Goal: Transaction & Acquisition: Purchase product/service

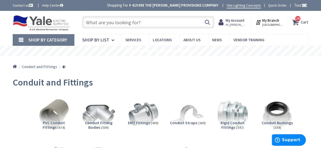
click at [103, 23] on input "text" at bounding box center [148, 22] width 132 height 13
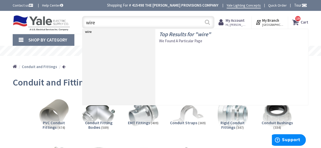
type input "wire"
click at [206, 23] on button "Search" at bounding box center [207, 21] width 7 height 11
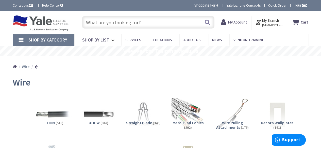
click at [51, 112] on img at bounding box center [54, 115] width 36 height 36
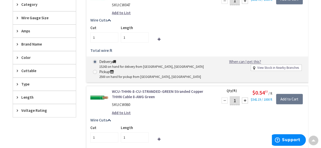
scroll to position [207, 0]
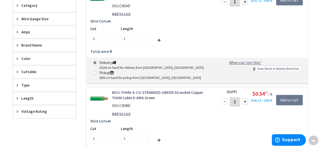
click at [32, 20] on span "Wire Gauge Size" at bounding box center [41, 18] width 41 height 5
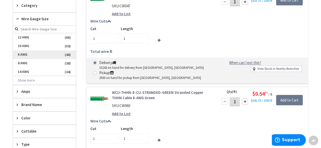
click at [31, 55] on span "6 AWG" at bounding box center [44, 54] width 63 height 9
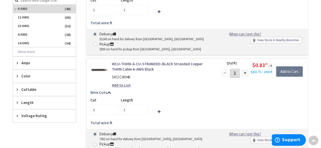
scroll to position [254, 0]
click at [125, 110] on input "1" at bounding box center [135, 110] width 28 height 10
type input "40"
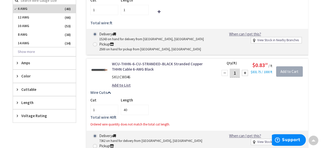
click at [159, 112] on div "Cut 1 Length 40 Total wire: 40 ft Ordered wire quantity does not match the tota…" at bounding box center [197, 109] width 214 height 22
click at [235, 72] on input "1" at bounding box center [234, 73] width 10 height 9
type input "40"
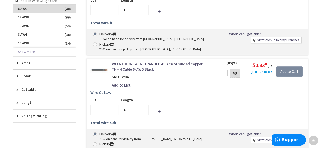
click at [286, 71] on input "Add to Cart" at bounding box center [289, 71] width 27 height 11
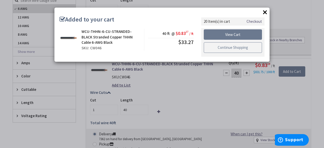
click at [246, 48] on link "Continue Shopping" at bounding box center [233, 47] width 58 height 11
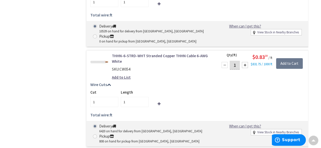
scroll to position [863, 0]
click at [127, 97] on input "1" at bounding box center [135, 102] width 28 height 10
type input "40"
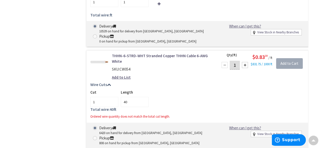
click at [233, 61] on input "1" at bounding box center [234, 65] width 10 height 9
click at [237, 61] on input "1" at bounding box center [234, 65] width 10 height 9
type input "40"
click at [288, 58] on input "Add to Cart" at bounding box center [289, 63] width 27 height 11
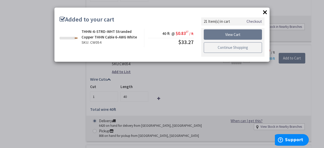
click at [246, 47] on link "Continue Shopping" at bounding box center [233, 47] width 58 height 11
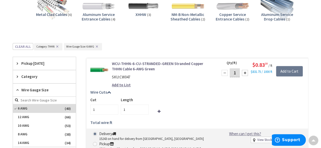
scroll to position [155, 0]
click at [236, 73] on input "1" at bounding box center [234, 72] width 10 height 9
type input "40"
click at [127, 110] on input "40" at bounding box center [135, 110] width 28 height 10
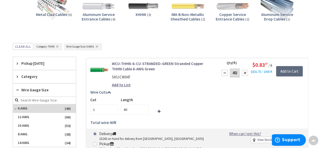
click at [292, 70] on input "Add to Cart" at bounding box center [289, 71] width 27 height 11
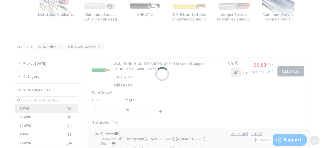
scroll to position [154, 0]
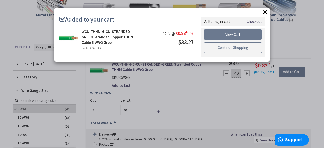
click at [249, 46] on link "Continue Shopping" at bounding box center [233, 47] width 58 height 11
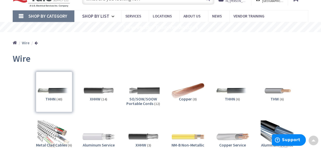
scroll to position [0, 0]
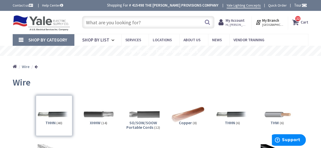
click at [96, 22] on input "text" at bounding box center [148, 22] width 132 height 13
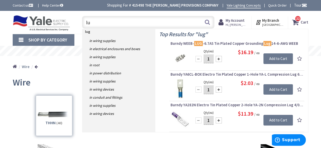
type input "l"
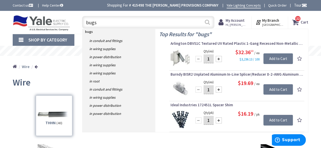
type input "bugs"
click at [207, 22] on button "Search" at bounding box center [207, 21] width 7 height 11
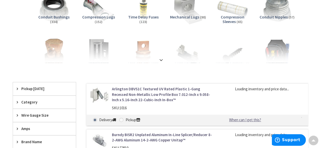
scroll to position [88, 0]
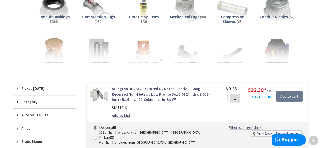
click at [161, 59] on strong at bounding box center [161, 60] width 6 height 6
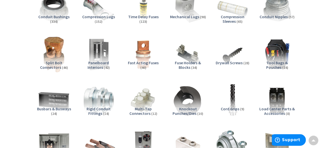
click at [54, 46] on img at bounding box center [54, 55] width 36 height 36
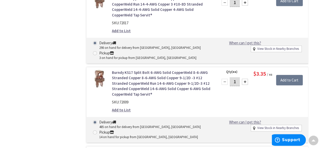
scroll to position [1245, 0]
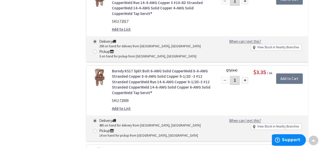
click at [246, 77] on div at bounding box center [245, 80] width 6 height 6
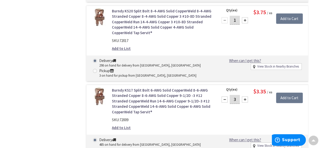
scroll to position [1228, 0]
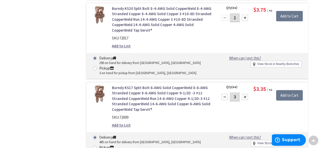
click at [245, 95] on div at bounding box center [245, 97] width 6 height 6
click at [246, 95] on div at bounding box center [245, 97] width 6 height 6
type input "6"
click at [288, 93] on input "Add to Cart" at bounding box center [289, 95] width 27 height 11
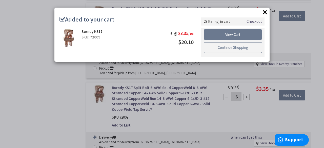
click at [247, 46] on link "Continue Shopping" at bounding box center [233, 47] width 58 height 11
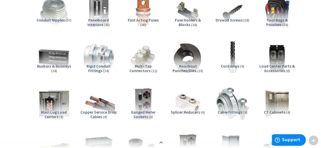
scroll to position [0, 0]
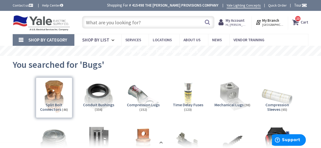
click at [300, 24] on icon at bounding box center [296, 22] width 9 height 9
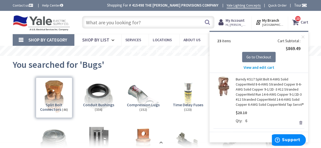
click at [255, 67] on span "View and edit cart" at bounding box center [258, 67] width 31 height 5
